Goal: Task Accomplishment & Management: Manage account settings

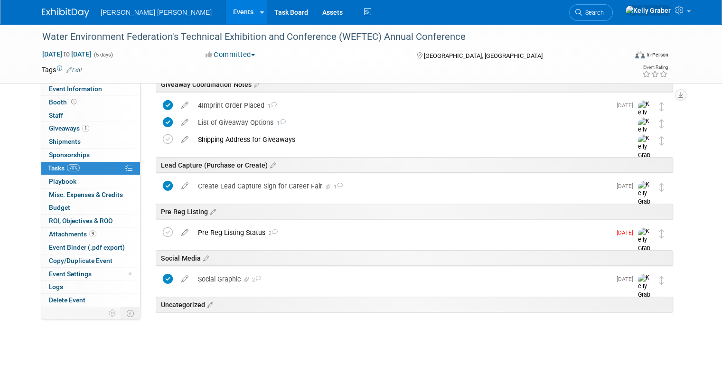
click at [609, 11] on link "Search" at bounding box center [591, 12] width 44 height 17
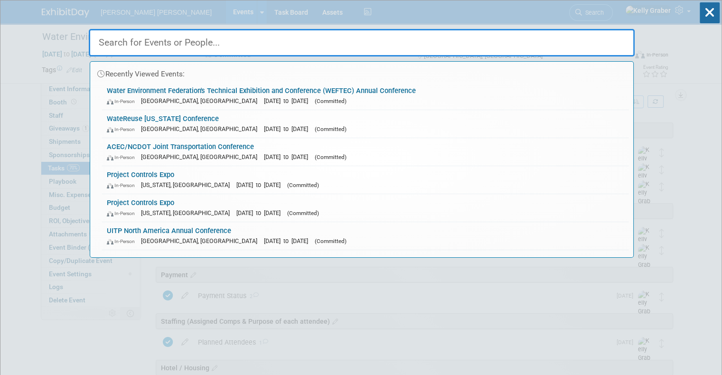
click at [228, 43] on input "text" at bounding box center [362, 43] width 546 height 28
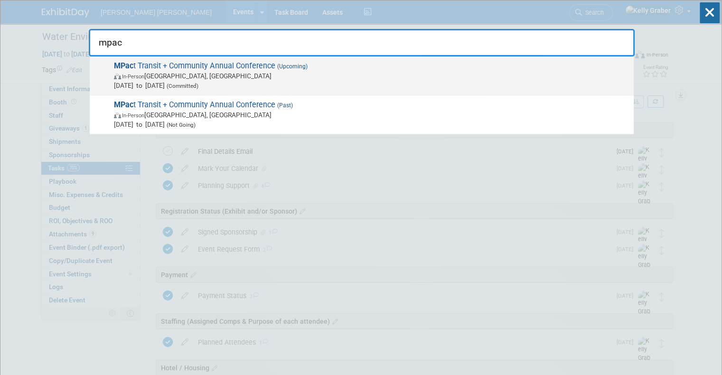
type input "mpac"
click at [190, 67] on span "MPac t Transit + Community Annual Conference (Upcoming) In-Person [GEOGRAPHIC_D…" at bounding box center [370, 75] width 518 height 29
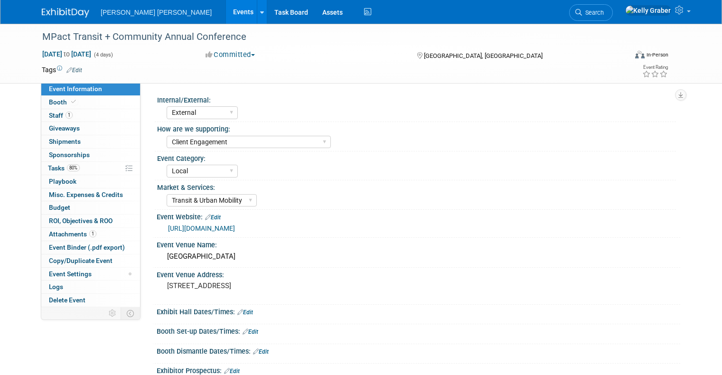
select select "External"
select select "Client Engagement"
select select "Local"
select select "Transit & Urban Mobility"
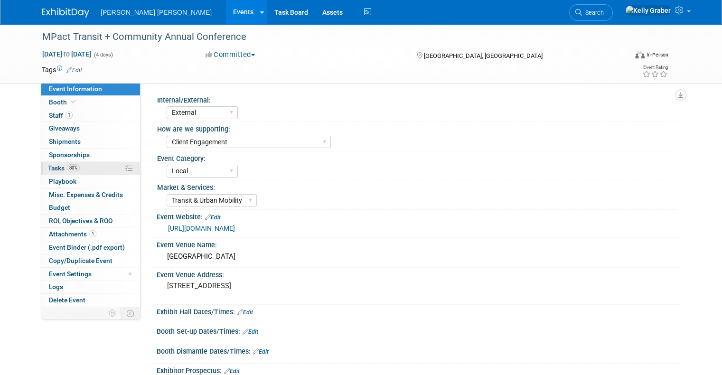
click at [82, 168] on link "80% Tasks 80%" at bounding box center [90, 168] width 99 height 13
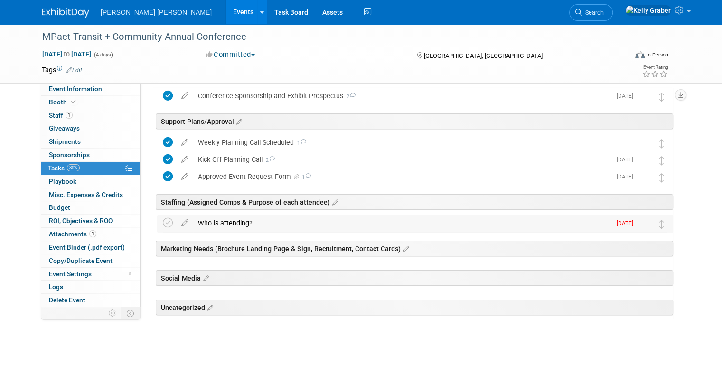
scroll to position [58, 0]
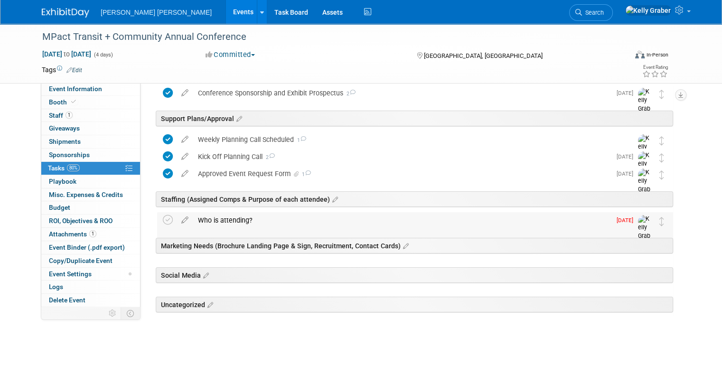
click at [244, 214] on div "Who is attending?" at bounding box center [402, 220] width 418 height 16
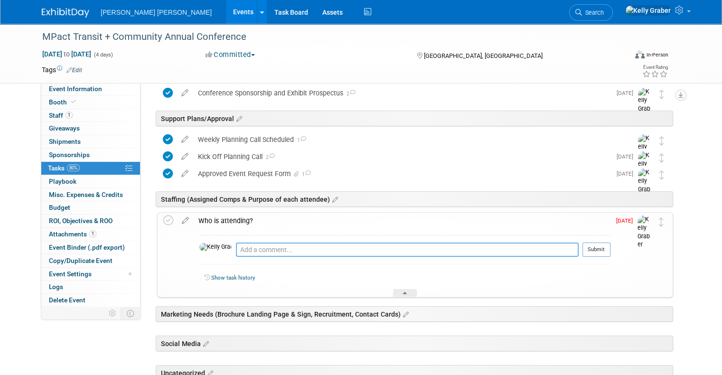
click at [252, 252] on textarea at bounding box center [407, 249] width 343 height 14
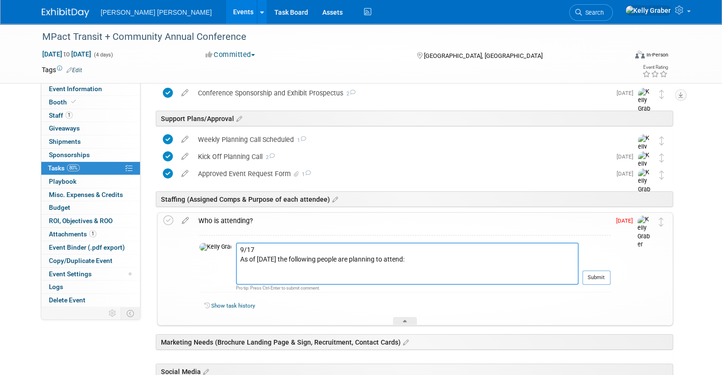
paste textarea "• Andy Jeffrey • Brooke Belman • Catherine Thibault • Josh Brooking • Kali Mori…"
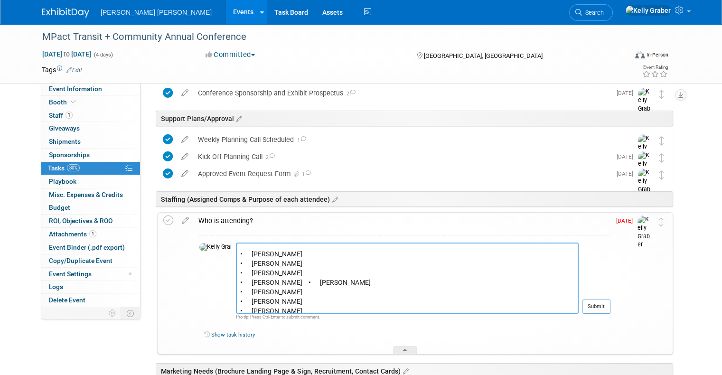
scroll to position [37, 0]
click at [273, 252] on textarea "9/17 As of today the following people are planning to attend: • Andy Jeffrey • …" at bounding box center [407, 277] width 343 height 71
type textarea "9/17 As of today the following people are planning to attend: • Andy Jeffrey • …"
click at [605, 303] on button "Submit" at bounding box center [596, 306] width 28 height 14
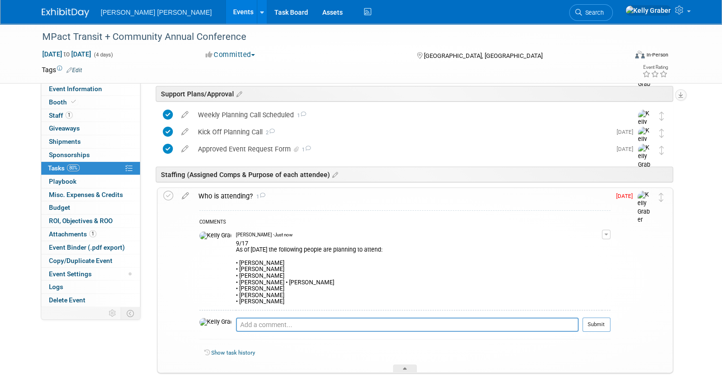
scroll to position [106, 0]
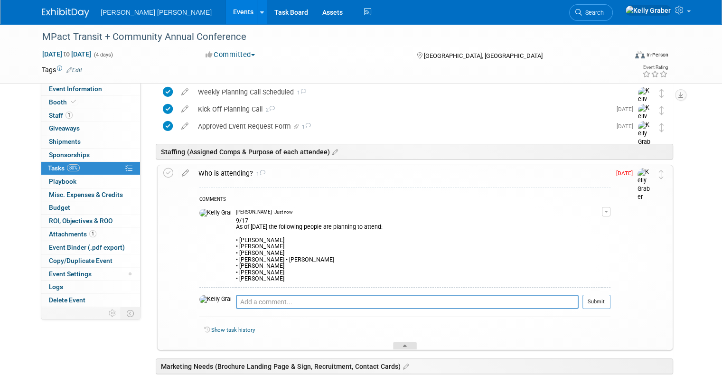
click at [404, 343] on div at bounding box center [405, 346] width 24 height 8
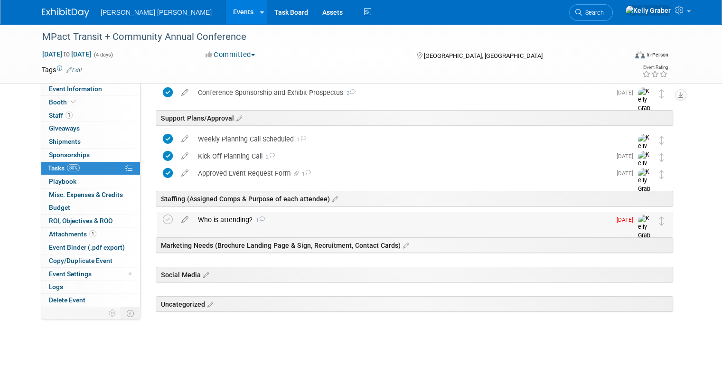
scroll to position [58, 0]
click at [224, 221] on div "Who is attending? 1" at bounding box center [402, 220] width 418 height 16
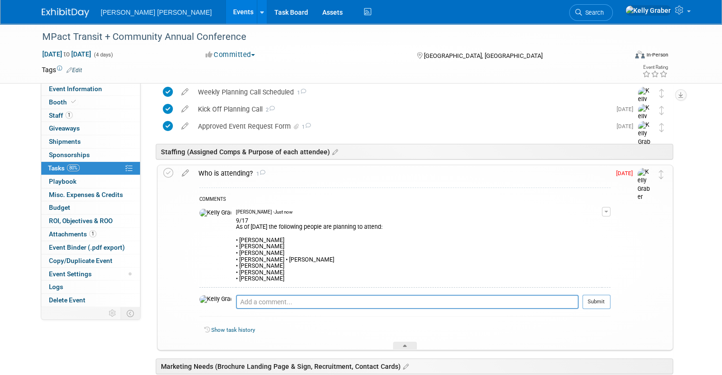
drag, startPoint x: 254, startPoint y: 276, endPoint x: 209, endPoint y: 238, distance: 59.3
click at [236, 238] on div "9/17 As of today the following people are planning to attend: • Andy Jeffrey • …" at bounding box center [419, 248] width 366 height 67
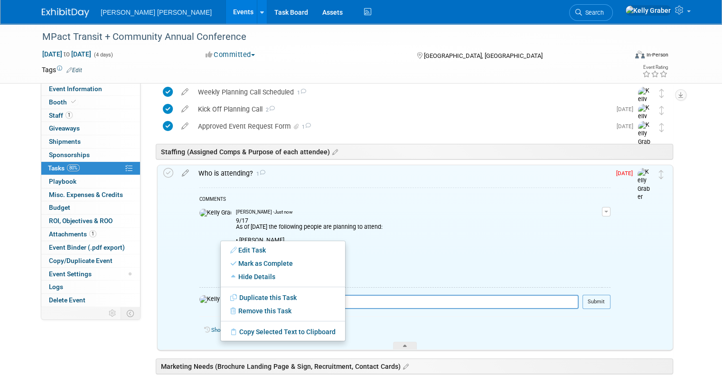
click at [437, 237] on div "9/17 As of today the following people are planning to attend: • Andy Jeffrey • …" at bounding box center [419, 248] width 366 height 67
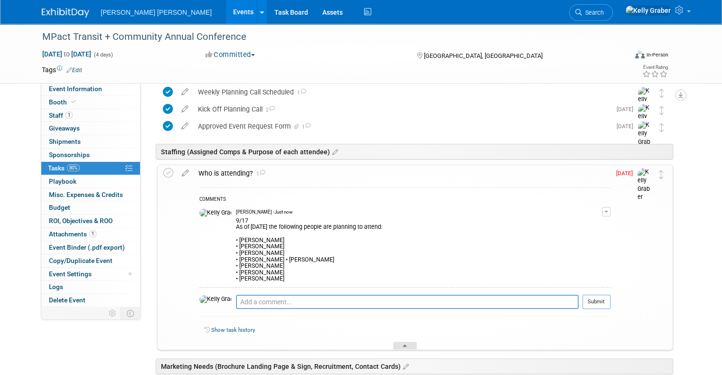
click at [405, 345] on icon at bounding box center [405, 347] width 4 height 6
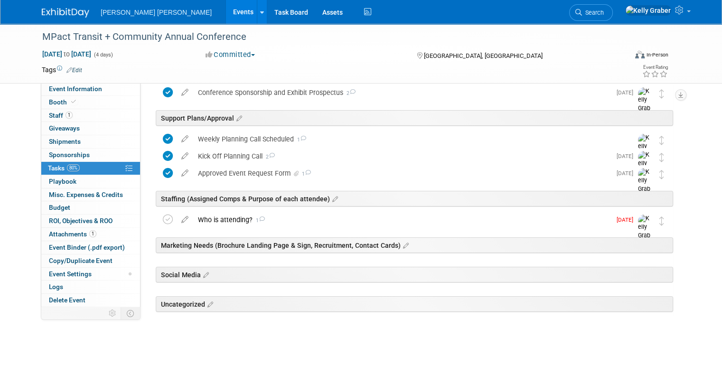
scroll to position [58, 0]
